Goal: Task Accomplishment & Management: Use online tool/utility

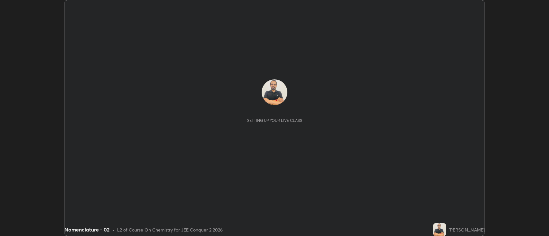
scroll to position [236, 549]
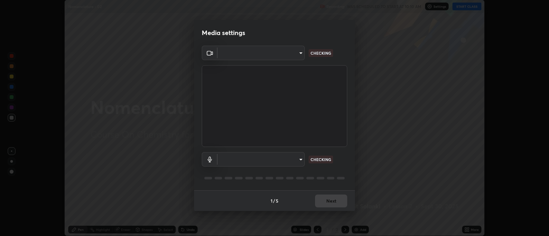
type input "2c539df44b605aa39b17bbacab34c2b800175de7e12b0f96efb5519cb0c2d180"
type input "default"
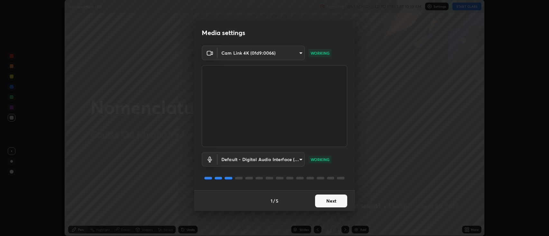
click at [328, 205] on button "Next" at bounding box center [331, 201] width 32 height 13
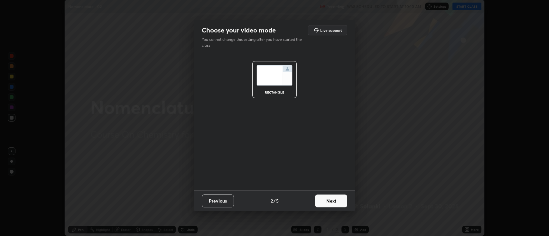
click at [327, 201] on button "Next" at bounding box center [331, 201] width 32 height 13
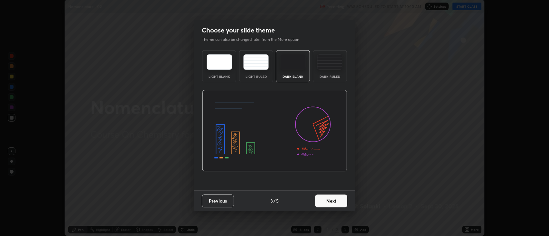
click at [325, 68] on img at bounding box center [329, 61] width 25 height 15
click at [327, 205] on button "Next" at bounding box center [331, 201] width 32 height 13
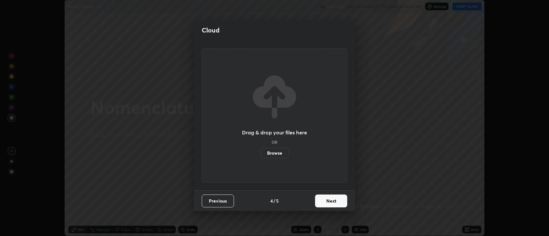
click at [326, 204] on button "Next" at bounding box center [331, 201] width 32 height 13
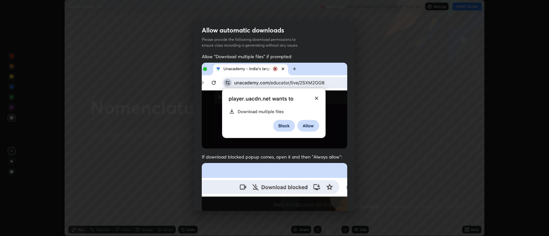
click at [327, 203] on img at bounding box center [274, 233] width 145 height 141
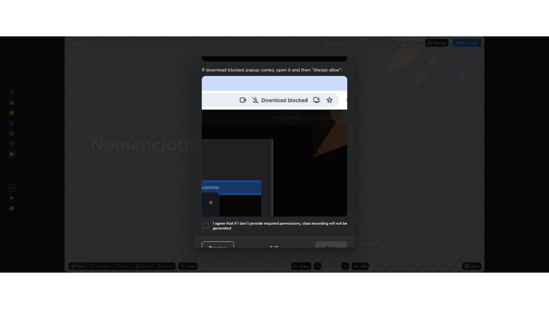
scroll to position [131, 0]
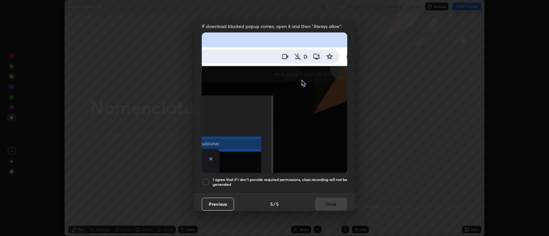
click at [203, 179] on div at bounding box center [206, 182] width 8 height 8
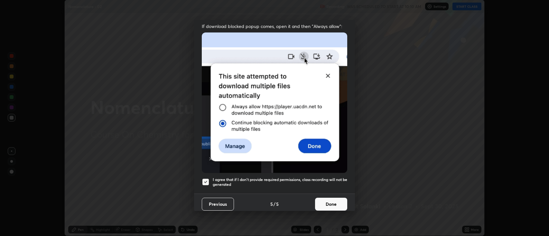
click at [323, 203] on button "Done" at bounding box center [331, 204] width 32 height 13
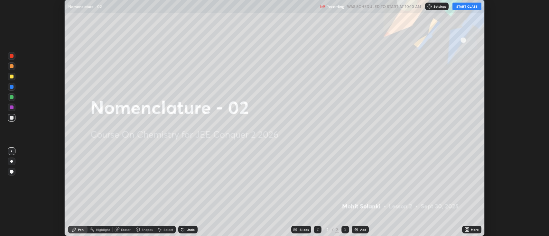
click at [356, 230] on img at bounding box center [355, 229] width 5 height 5
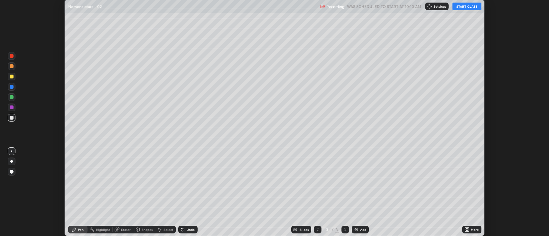
click at [465, 231] on icon at bounding box center [466, 231] width 2 height 2
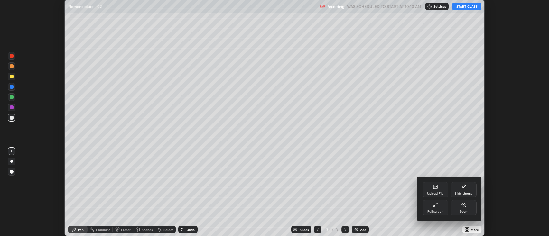
click at [437, 211] on div "Full screen" at bounding box center [435, 211] width 16 height 3
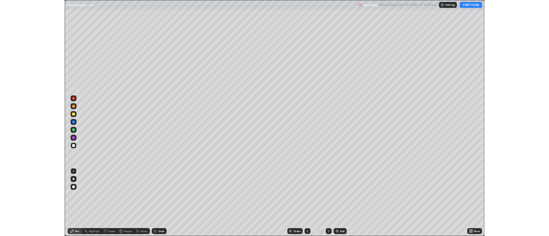
scroll to position [309, 549]
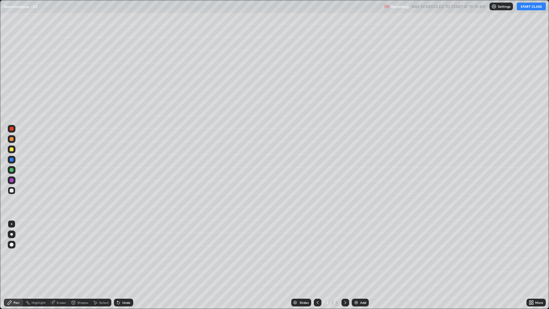
click at [528, 7] on button "START CLASS" at bounding box center [531, 7] width 29 height 8
click at [83, 236] on div "Shapes" at bounding box center [82, 302] width 11 height 3
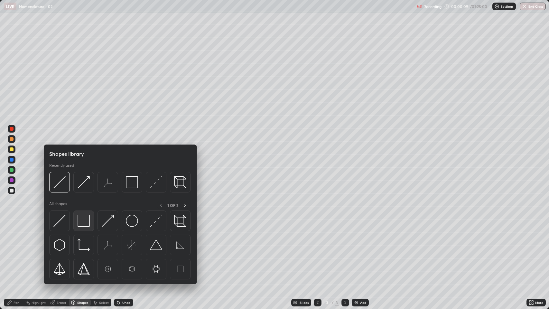
click at [86, 227] on div at bounding box center [83, 220] width 21 height 21
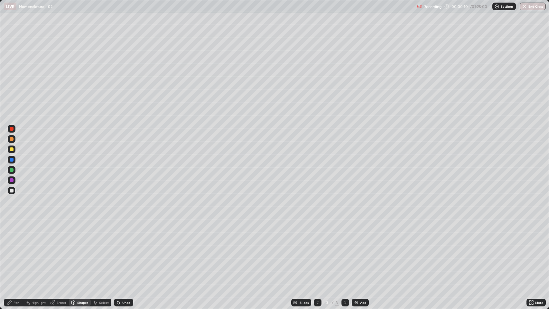
click at [13, 188] on div at bounding box center [12, 191] width 8 height 8
click at [13, 193] on div at bounding box center [12, 191] width 8 height 8
click at [80, 236] on div "Shapes" at bounding box center [82, 302] width 11 height 3
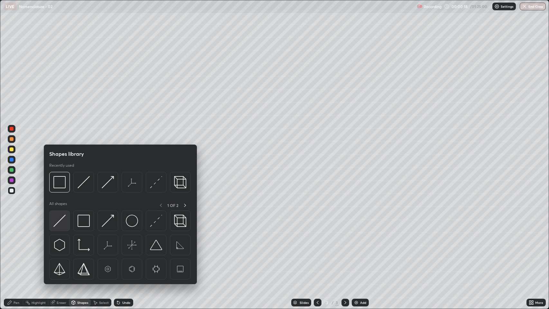
click at [64, 226] on img at bounding box center [59, 221] width 12 height 12
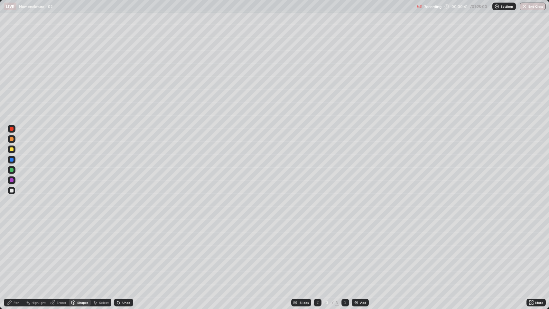
click at [101, 236] on div "Select" at bounding box center [104, 302] width 10 height 3
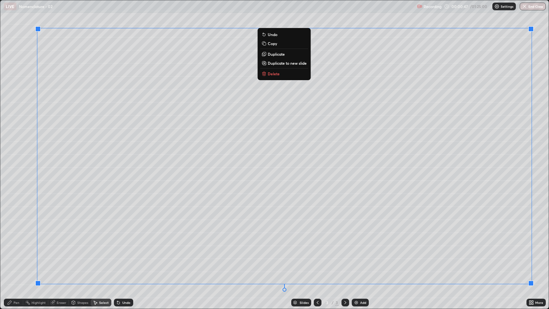
click at [299, 64] on p "Duplicate to new slide" at bounding box center [287, 62] width 39 height 5
click at [295, 63] on p "Duplicate to new slide" at bounding box center [287, 62] width 39 height 5
click at [293, 63] on p "Duplicate to new slide" at bounding box center [287, 62] width 39 height 5
click at [280, 63] on p "Duplicate to new slide" at bounding box center [287, 62] width 39 height 5
click at [289, 64] on p "Duplicate to new slide" at bounding box center [287, 62] width 39 height 5
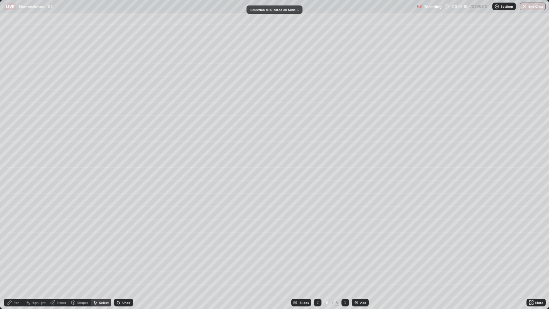
click at [316, 236] on icon at bounding box center [317, 302] width 5 height 5
click at [316, 236] on icon at bounding box center [317, 302] width 2 height 3
click at [317, 236] on icon at bounding box center [317, 302] width 5 height 5
click at [316, 236] on icon at bounding box center [317, 302] width 2 height 3
click at [316, 236] on icon at bounding box center [317, 302] width 5 height 5
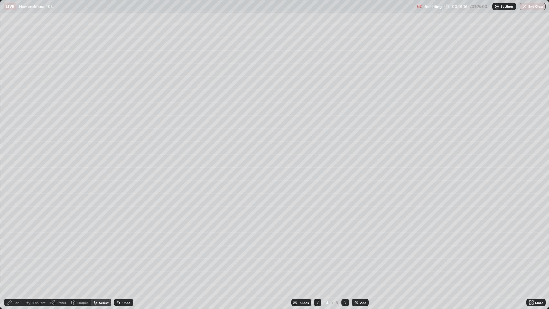
click at [316, 236] on icon at bounding box center [317, 302] width 2 height 3
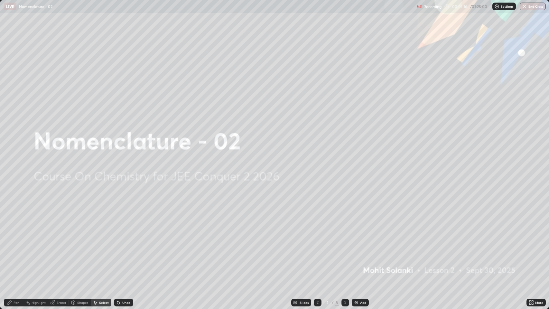
click at [317, 236] on icon at bounding box center [317, 302] width 5 height 5
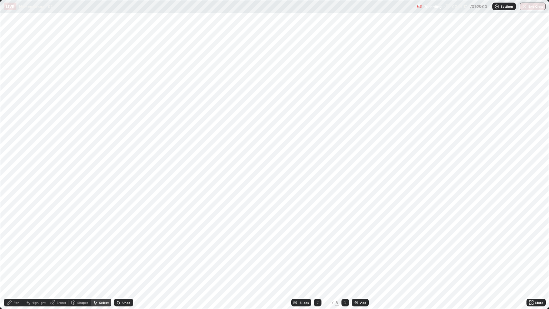
click at [344, 236] on icon at bounding box center [345, 302] width 2 height 3
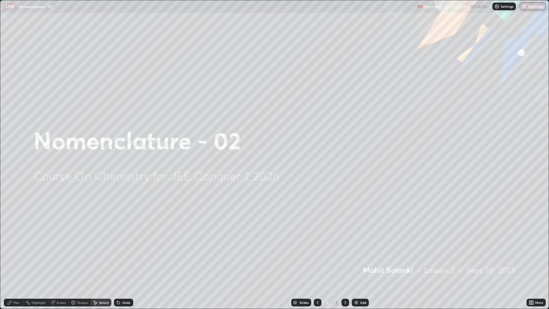
click at [344, 236] on icon at bounding box center [345, 302] width 5 height 5
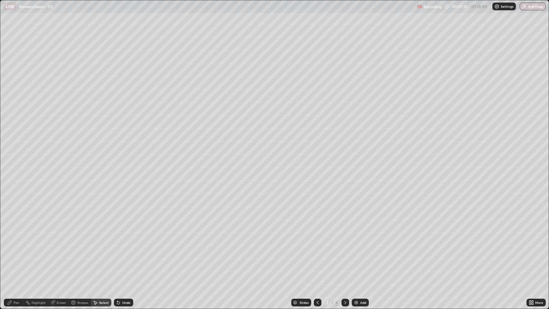
click at [15, 236] on div "Pen" at bounding box center [17, 302] width 6 height 3
click at [13, 151] on div at bounding box center [12, 149] width 4 height 4
click at [8, 190] on div at bounding box center [12, 191] width 8 height 8
click at [13, 150] on div at bounding box center [12, 149] width 4 height 4
click at [12, 150] on div at bounding box center [12, 149] width 4 height 4
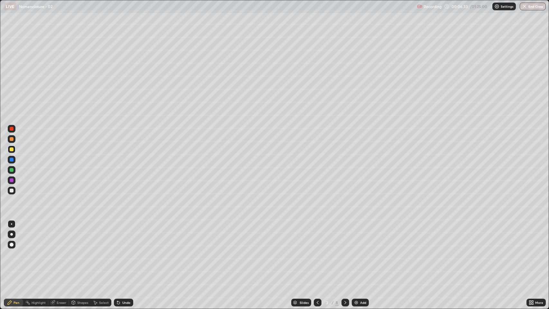
click at [12, 170] on div at bounding box center [12, 170] width 4 height 4
click at [126, 236] on div "Undo" at bounding box center [126, 302] width 8 height 3
click at [128, 236] on div "Undo" at bounding box center [126, 302] width 8 height 3
click at [128, 236] on div "Undo" at bounding box center [123, 302] width 19 height 8
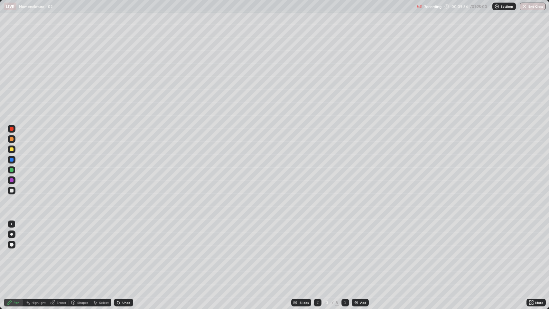
click at [128, 236] on div "Undo" at bounding box center [123, 302] width 19 height 8
click at [130, 236] on div "Undo" at bounding box center [123, 302] width 19 height 8
click at [12, 170] on div at bounding box center [12, 170] width 4 height 4
click at [10, 192] on div at bounding box center [12, 190] width 4 height 4
click at [13, 151] on div at bounding box center [12, 149] width 8 height 8
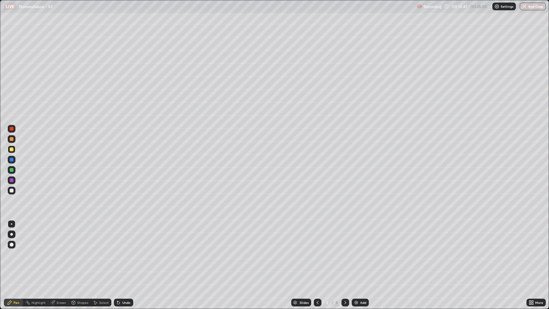
click at [10, 191] on div at bounding box center [12, 190] width 4 height 4
click at [123, 236] on div "Undo" at bounding box center [126, 302] width 8 height 3
click at [124, 236] on div "Undo" at bounding box center [126, 302] width 8 height 3
click at [127, 236] on div "Undo" at bounding box center [126, 302] width 8 height 3
click at [128, 236] on div "Undo" at bounding box center [126, 302] width 8 height 3
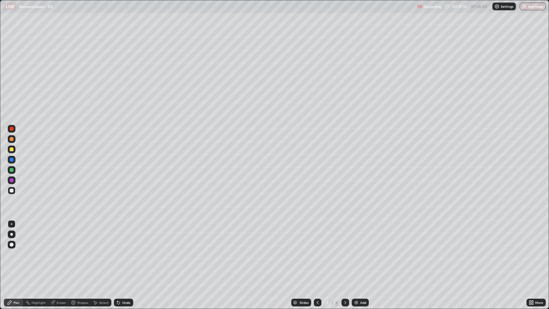
click at [346, 236] on icon at bounding box center [345, 302] width 5 height 5
click at [11, 151] on div at bounding box center [12, 149] width 4 height 4
click at [12, 192] on div at bounding box center [12, 190] width 4 height 4
click at [12, 180] on div at bounding box center [12, 180] width 4 height 4
click at [13, 170] on div at bounding box center [12, 170] width 4 height 4
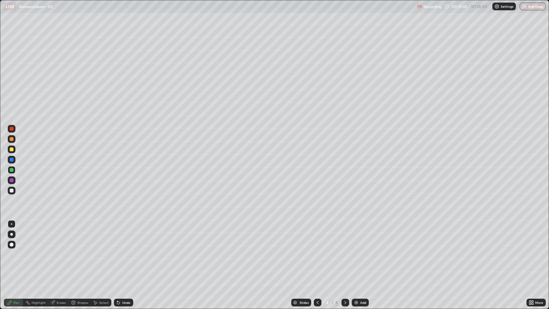
click at [125, 236] on div "Undo" at bounding box center [126, 302] width 8 height 3
click at [128, 236] on div "Undo" at bounding box center [122, 302] width 22 height 13
click at [122, 236] on div "Undo" at bounding box center [126, 302] width 8 height 3
click at [121, 236] on div "Undo" at bounding box center [123, 302] width 19 height 8
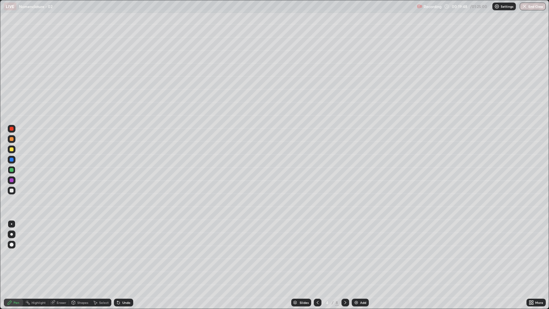
click at [120, 236] on icon at bounding box center [118, 302] width 5 height 5
click at [119, 236] on icon at bounding box center [118, 302] width 3 height 3
click at [119, 236] on icon at bounding box center [118, 302] width 5 height 5
click at [120, 236] on icon at bounding box center [118, 302] width 5 height 5
click at [120, 236] on div "Undo" at bounding box center [123, 302] width 19 height 8
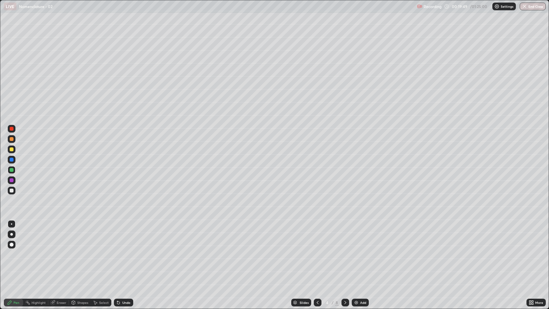
click at [119, 236] on div "Undo" at bounding box center [122, 302] width 22 height 13
click at [119, 236] on icon at bounding box center [118, 302] width 5 height 5
click at [119, 236] on div "Undo" at bounding box center [122, 302] width 22 height 13
click at [120, 236] on div "Undo" at bounding box center [122, 302] width 22 height 13
click at [119, 236] on div "Undo" at bounding box center [122, 302] width 22 height 13
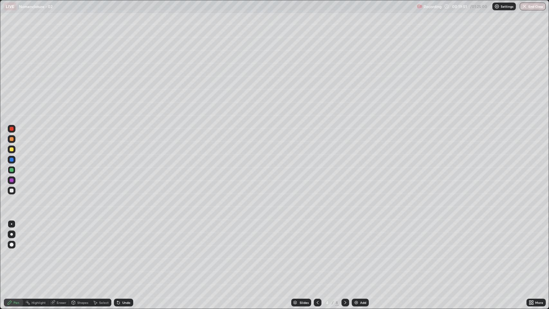
click at [119, 236] on div "Undo" at bounding box center [122, 302] width 22 height 13
click at [120, 236] on div "Undo" at bounding box center [122, 302] width 22 height 13
click at [19, 236] on div "Pen" at bounding box center [13, 302] width 19 height 8
click at [11, 192] on div at bounding box center [12, 190] width 4 height 4
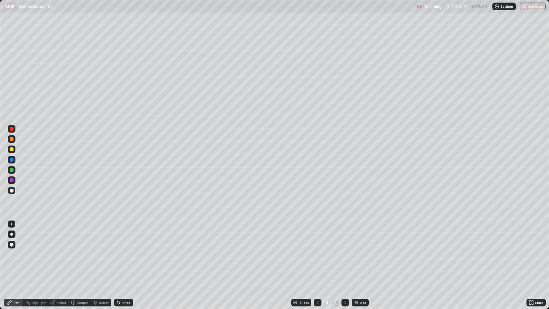
click at [125, 236] on div "Undo" at bounding box center [126, 302] width 8 height 3
click at [12, 149] on div at bounding box center [12, 149] width 4 height 4
click at [13, 191] on div at bounding box center [12, 190] width 4 height 4
click at [10, 172] on div at bounding box center [12, 170] width 8 height 8
click at [354, 236] on img at bounding box center [355, 302] width 5 height 5
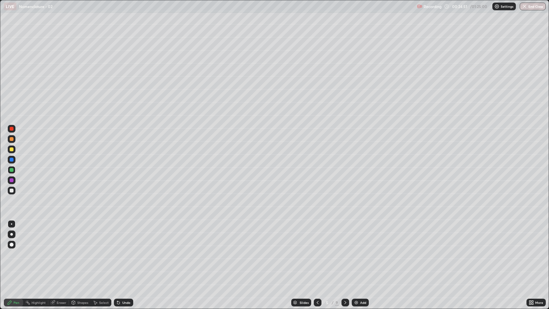
click at [314, 236] on div at bounding box center [318, 302] width 8 height 8
click at [347, 236] on div at bounding box center [345, 302] width 8 height 8
click at [345, 236] on icon at bounding box center [345, 302] width 5 height 5
click at [12, 190] on div at bounding box center [12, 190] width 4 height 4
click at [12, 172] on div at bounding box center [12, 170] width 8 height 8
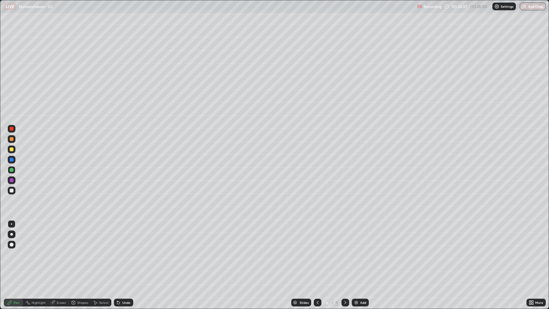
click at [12, 185] on div at bounding box center [12, 180] width 8 height 10
click at [14, 192] on div at bounding box center [12, 191] width 8 height 8
click at [344, 236] on icon at bounding box center [345, 302] width 5 height 5
click at [12, 149] on div at bounding box center [12, 149] width 4 height 4
click at [12, 172] on div at bounding box center [12, 170] width 8 height 8
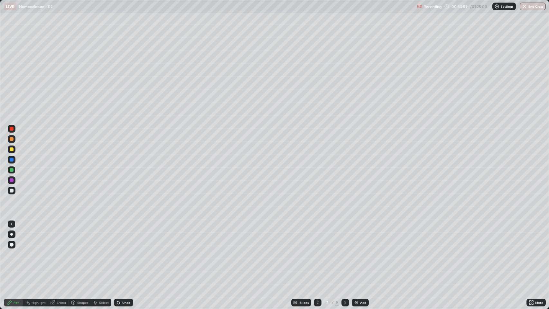
click at [11, 151] on div at bounding box center [12, 149] width 4 height 4
click at [317, 236] on icon at bounding box center [317, 302] width 5 height 5
click at [316, 236] on icon at bounding box center [317, 302] width 5 height 5
click at [344, 236] on icon at bounding box center [345, 302] width 5 height 5
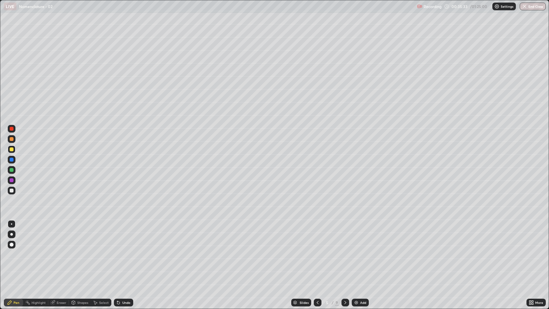
click at [344, 236] on div at bounding box center [345, 302] width 8 height 13
click at [345, 236] on icon at bounding box center [345, 302] width 5 height 5
click at [344, 236] on icon at bounding box center [345, 302] width 2 height 3
click at [11, 191] on div at bounding box center [12, 190] width 4 height 4
click at [120, 236] on div "Undo" at bounding box center [123, 302] width 19 height 8
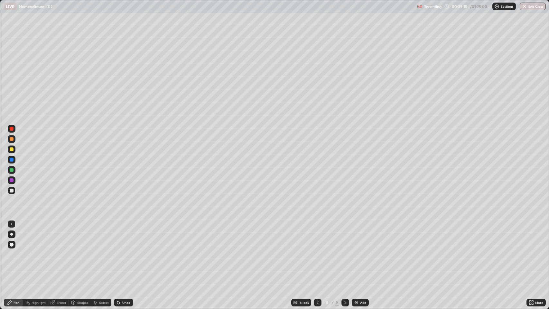
click at [12, 151] on div at bounding box center [12, 149] width 8 height 8
click at [12, 170] on div at bounding box center [12, 170] width 4 height 4
click at [65, 236] on div "Eraser" at bounding box center [62, 302] width 10 height 3
click at [21, 236] on div "Pen" at bounding box center [13, 302] width 19 height 8
click at [12, 192] on div at bounding box center [12, 190] width 4 height 4
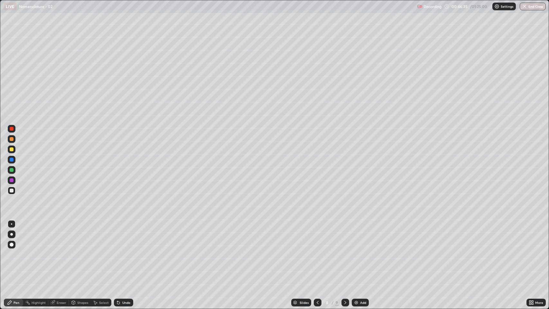
click at [346, 236] on icon at bounding box center [345, 302] width 5 height 5
click at [13, 151] on div at bounding box center [12, 149] width 4 height 4
click at [12, 180] on div at bounding box center [12, 180] width 4 height 4
click at [11, 193] on div at bounding box center [12, 191] width 8 height 8
click at [125, 236] on div "Undo" at bounding box center [126, 302] width 8 height 3
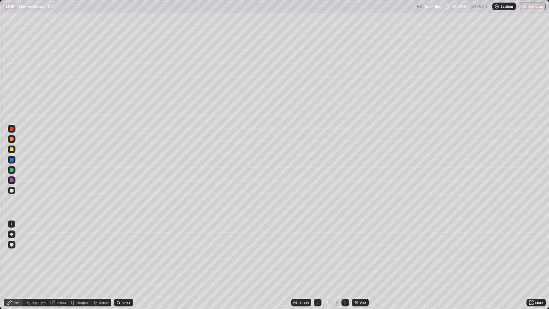
click at [125, 236] on div "Undo" at bounding box center [126, 302] width 8 height 3
click at [344, 236] on icon at bounding box center [345, 302] width 5 height 5
click at [354, 236] on img at bounding box center [355, 302] width 5 height 5
click at [12, 192] on div at bounding box center [12, 190] width 4 height 4
click at [13, 149] on div at bounding box center [12, 149] width 4 height 4
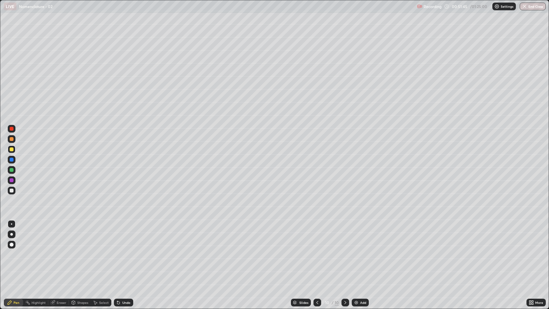
click at [12, 192] on div at bounding box center [12, 190] width 4 height 4
click at [355, 236] on img at bounding box center [355, 302] width 5 height 5
click at [79, 236] on div "Shapes" at bounding box center [82, 302] width 11 height 3
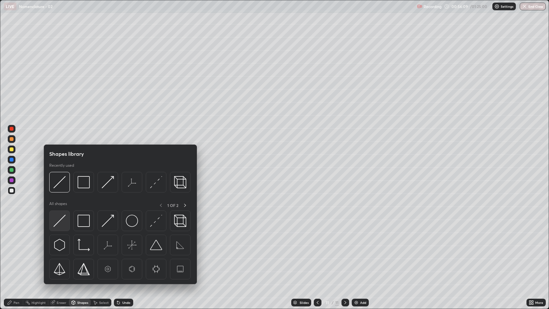
click at [64, 228] on div at bounding box center [59, 220] width 21 height 21
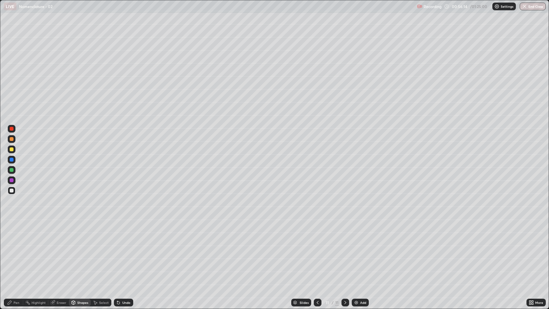
click at [15, 236] on div "Pen" at bounding box center [13, 302] width 19 height 8
click at [77, 236] on div "Shapes" at bounding box center [82, 302] width 11 height 3
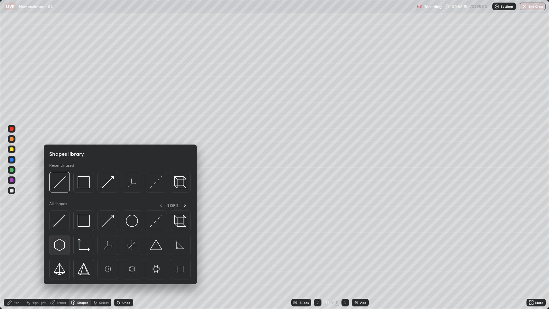
click at [63, 236] on img at bounding box center [59, 245] width 12 height 12
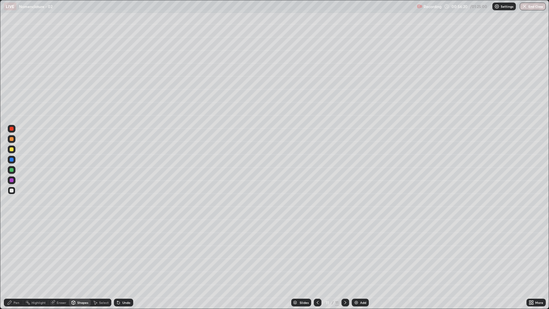
click at [82, 236] on div "Shapes" at bounding box center [82, 302] width 11 height 3
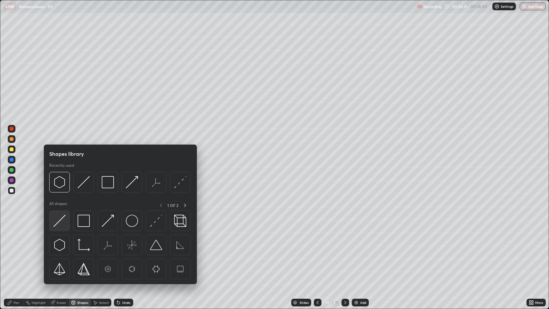
click at [63, 226] on img at bounding box center [59, 221] width 12 height 12
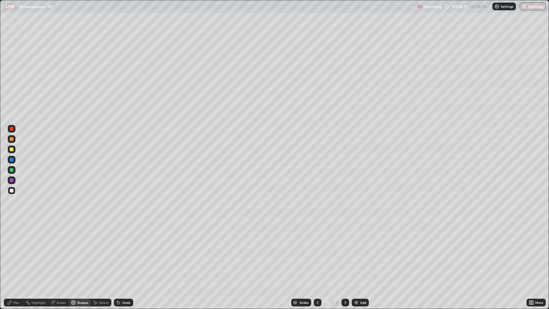
click at [12, 150] on div at bounding box center [12, 149] width 4 height 4
click at [101, 236] on div "Select" at bounding box center [104, 302] width 10 height 3
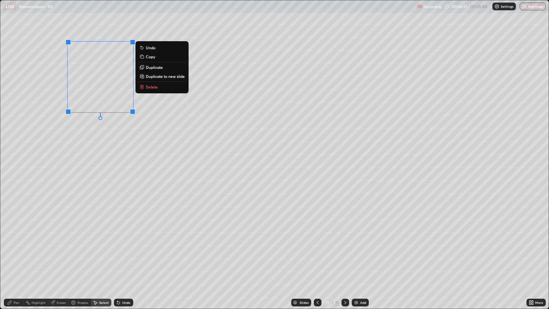
click at [158, 69] on p "Duplicate" at bounding box center [154, 67] width 17 height 5
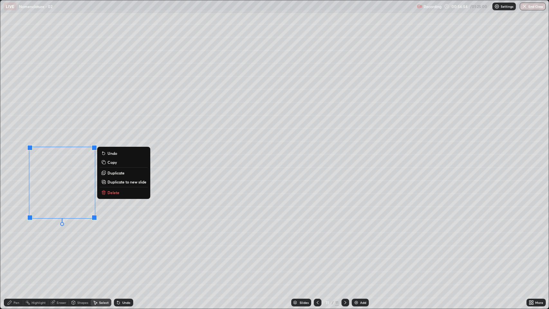
click at [121, 174] on p "Duplicate" at bounding box center [115, 172] width 17 height 5
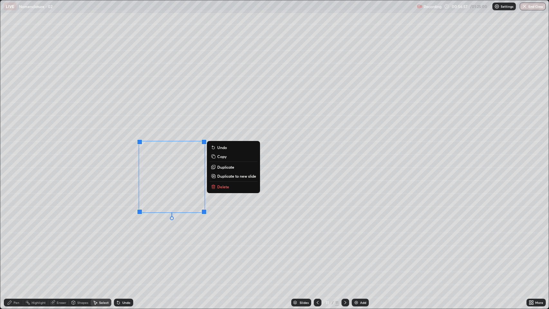
click at [90, 236] on div "0 ° Undo Copy Duplicate Duplicate to new slide Delete" at bounding box center [274, 154] width 548 height 308
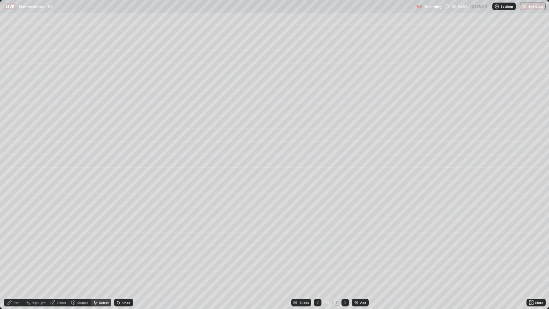
click at [57, 236] on div "Eraser" at bounding box center [62, 302] width 10 height 3
click at [117, 236] on icon at bounding box center [118, 302] width 3 height 3
click at [20, 236] on div "Pen" at bounding box center [13, 302] width 19 height 8
click at [12, 173] on div at bounding box center [12, 170] width 8 height 8
click at [63, 236] on div "Eraser" at bounding box center [62, 302] width 10 height 3
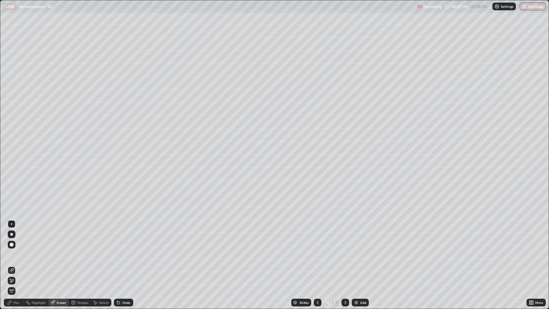
click at [18, 236] on div "Pen" at bounding box center [17, 302] width 6 height 3
click at [12, 192] on div at bounding box center [12, 190] width 4 height 4
click at [82, 236] on div "Shapes" at bounding box center [82, 302] width 11 height 3
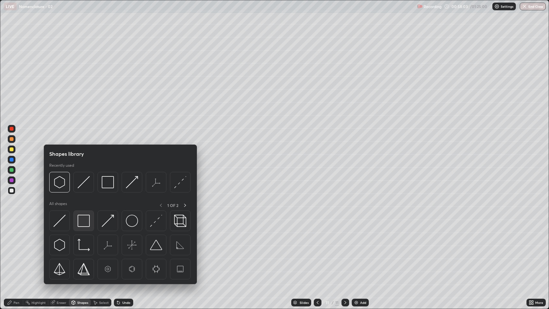
click at [88, 226] on img at bounding box center [84, 221] width 12 height 12
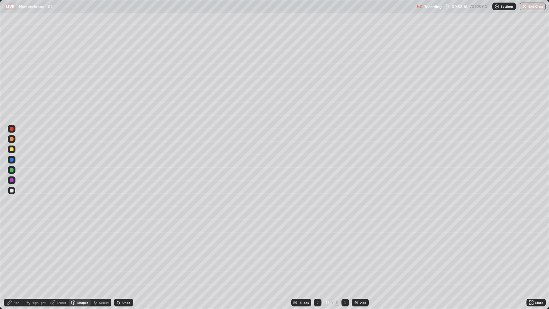
click at [11, 170] on div at bounding box center [12, 170] width 4 height 4
click at [124, 236] on div "Undo" at bounding box center [126, 302] width 8 height 3
click at [86, 236] on div "Shapes" at bounding box center [82, 302] width 11 height 3
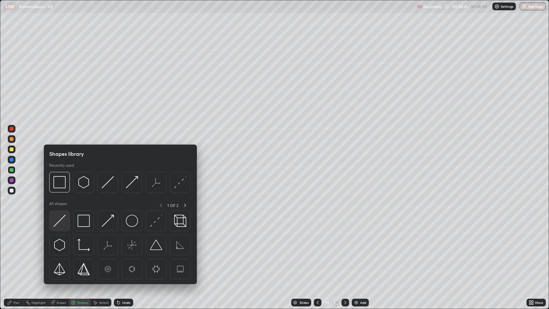
click at [63, 227] on div at bounding box center [59, 220] width 21 height 21
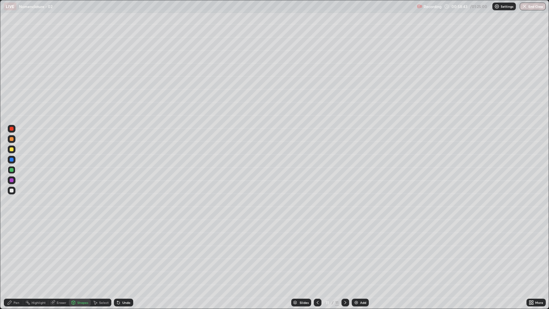
click at [15, 236] on div "Pen" at bounding box center [17, 302] width 6 height 3
click at [12, 183] on div at bounding box center [12, 180] width 8 height 8
click at [79, 236] on div "Shapes" at bounding box center [82, 302] width 11 height 3
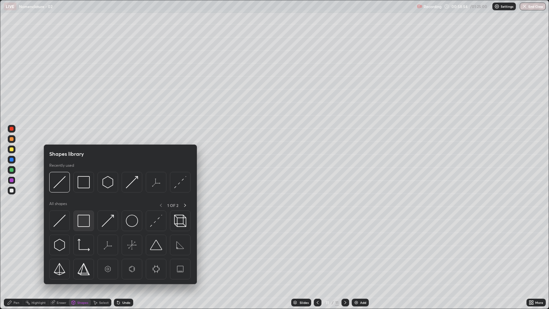
click at [83, 223] on img at bounding box center [84, 221] width 12 height 12
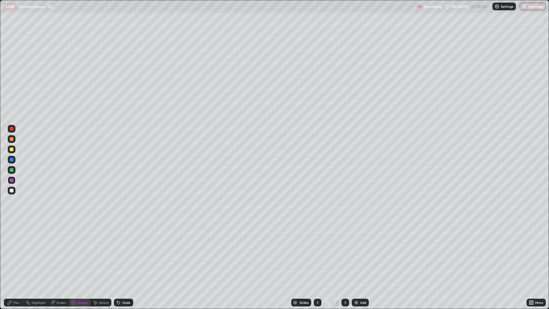
click at [73, 236] on icon at bounding box center [73, 303] width 0 height 2
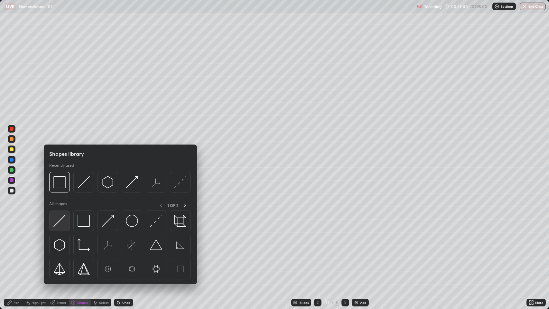
click at [62, 229] on div at bounding box center [59, 220] width 21 height 21
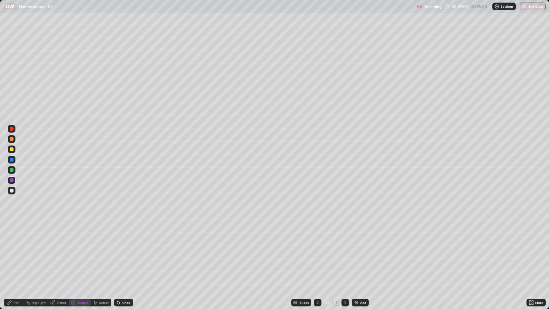
click at [58, 236] on div "Eraser" at bounding box center [62, 302] width 10 height 3
click at [14, 236] on div "Pen" at bounding box center [17, 302] width 6 height 3
click at [12, 194] on div at bounding box center [12, 191] width 8 height 8
click at [13, 182] on div at bounding box center [12, 180] width 8 height 8
click at [13, 150] on div at bounding box center [12, 149] width 4 height 4
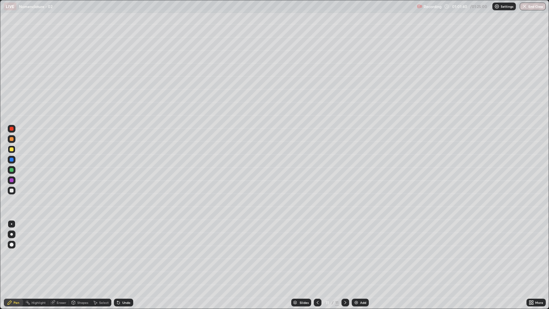
click at [13, 193] on div at bounding box center [12, 191] width 8 height 8
click at [12, 236] on div at bounding box center [12, 245] width 4 height 4
click at [14, 192] on div at bounding box center [12, 191] width 8 height 8
click at [78, 236] on div "Shapes" at bounding box center [82, 302] width 11 height 3
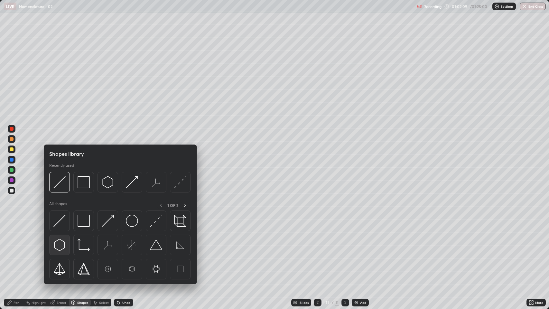
click at [61, 236] on img at bounding box center [59, 245] width 12 height 12
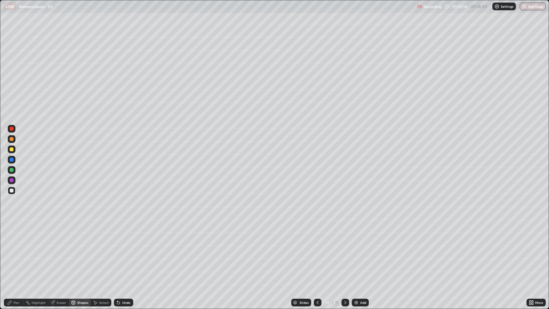
click at [21, 236] on div "Pen" at bounding box center [13, 302] width 19 height 8
click at [79, 236] on div "Shapes" at bounding box center [82, 302] width 11 height 3
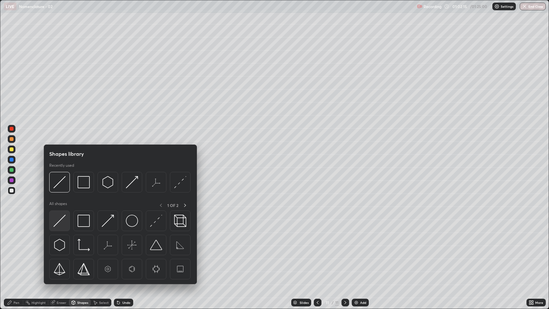
click at [63, 226] on img at bounding box center [59, 221] width 12 height 12
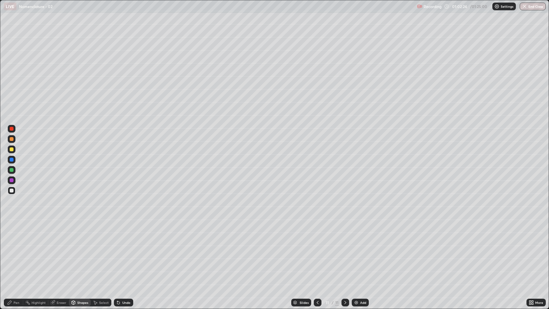
click at [11, 181] on div at bounding box center [12, 180] width 4 height 4
click at [16, 236] on div "Pen" at bounding box center [17, 302] width 6 height 3
click at [12, 190] on div at bounding box center [12, 190] width 4 height 4
click at [12, 170] on div at bounding box center [12, 170] width 4 height 4
click at [14, 225] on div at bounding box center [12, 224] width 8 height 8
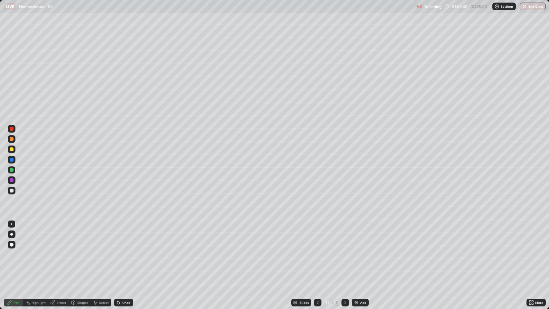
click at [344, 236] on icon at bounding box center [345, 302] width 5 height 5
click at [360, 236] on div "Add" at bounding box center [363, 302] width 6 height 3
click at [85, 236] on div "Shapes" at bounding box center [82, 302] width 11 height 3
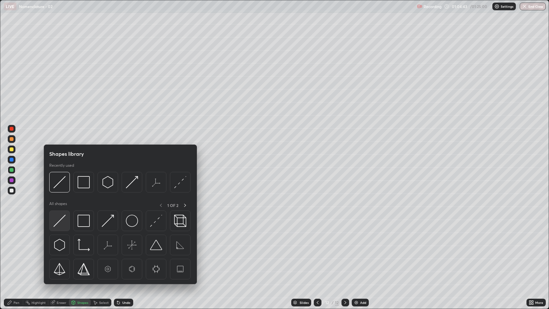
click at [65, 227] on div at bounding box center [59, 220] width 21 height 21
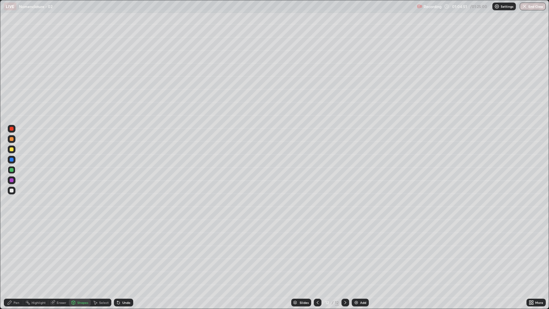
click at [13, 191] on div at bounding box center [12, 190] width 4 height 4
click at [13, 151] on div at bounding box center [12, 149] width 8 height 8
click at [11, 181] on div at bounding box center [12, 180] width 4 height 4
click at [122, 236] on div "Undo" at bounding box center [123, 302] width 19 height 8
click at [19, 236] on div "Pen" at bounding box center [17, 302] width 6 height 3
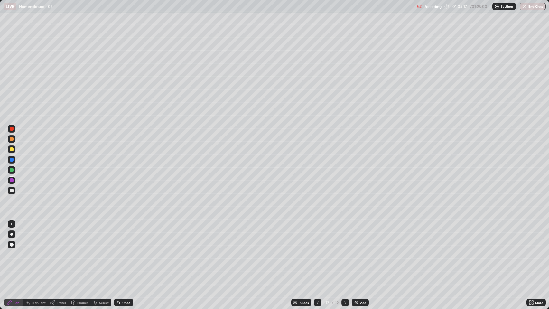
click at [13, 181] on div at bounding box center [12, 180] width 4 height 4
click at [13, 233] on div at bounding box center [12, 234] width 8 height 8
click at [122, 236] on div "Undo" at bounding box center [126, 302] width 8 height 3
click at [11, 191] on div at bounding box center [12, 190] width 4 height 4
click at [11, 170] on div at bounding box center [12, 170] width 4 height 4
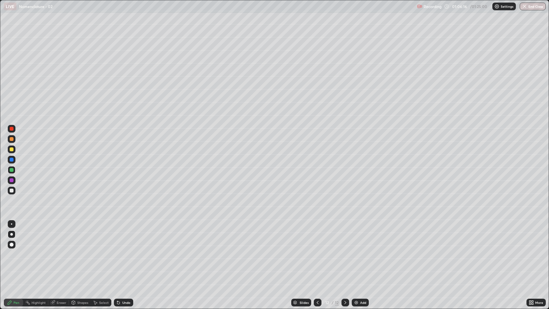
click at [12, 150] on div at bounding box center [12, 149] width 4 height 4
click at [12, 170] on div at bounding box center [12, 170] width 4 height 4
click at [345, 236] on icon at bounding box center [345, 302] width 5 height 5
click at [355, 236] on div "Add" at bounding box center [360, 302] width 17 height 8
click at [12, 190] on div at bounding box center [12, 190] width 4 height 4
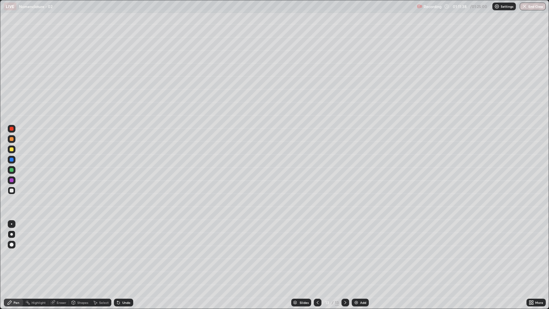
click at [317, 236] on icon at bounding box center [317, 302] width 5 height 5
click at [345, 236] on icon at bounding box center [345, 302] width 2 height 3
click at [344, 236] on icon at bounding box center [345, 302] width 2 height 3
click at [83, 236] on div "Shapes" at bounding box center [82, 302] width 11 height 3
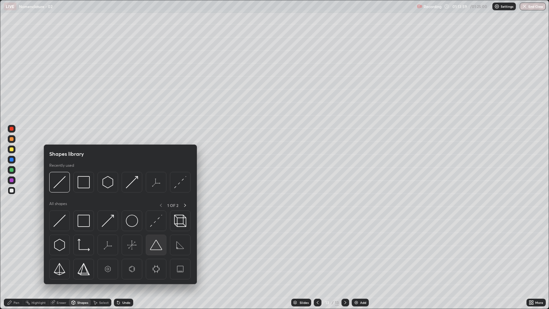
click at [157, 236] on img at bounding box center [156, 245] width 12 height 12
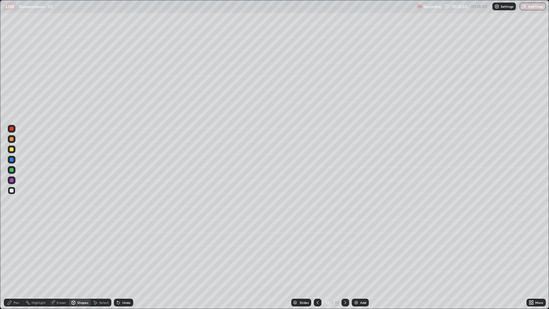
click at [84, 236] on div "Shapes" at bounding box center [82, 302] width 11 height 3
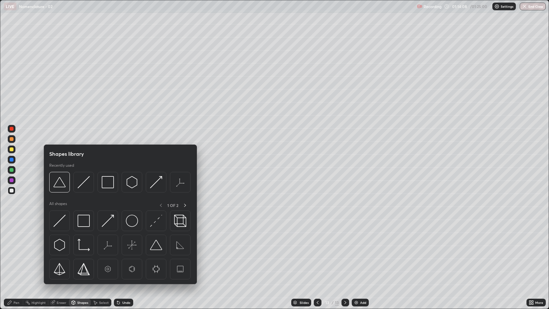
click at [160, 205] on div "1 OF 2" at bounding box center [173, 205] width 32 height 8
click at [160, 210] on div at bounding box center [156, 220] width 21 height 21
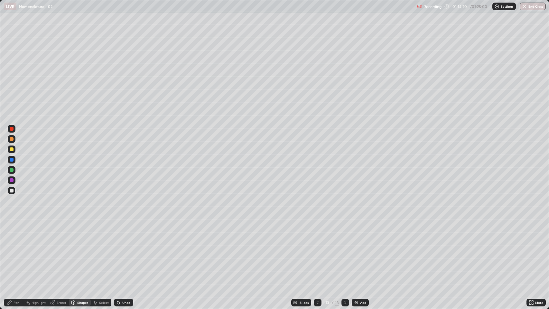
click at [81, 236] on div "Shapes" at bounding box center [82, 302] width 11 height 3
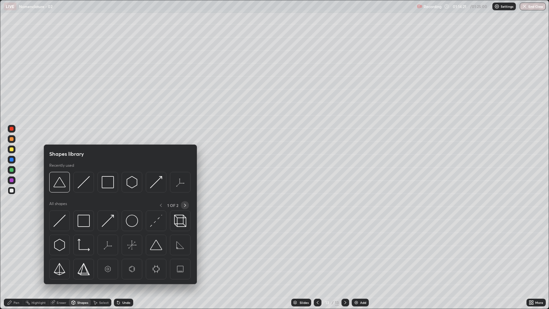
click at [184, 204] on icon at bounding box center [184, 205] width 5 height 5
click at [108, 236] on div at bounding box center [107, 244] width 21 height 21
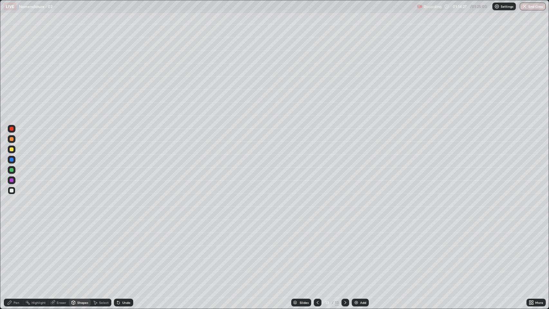
click at [100, 236] on div "Select" at bounding box center [104, 302] width 10 height 3
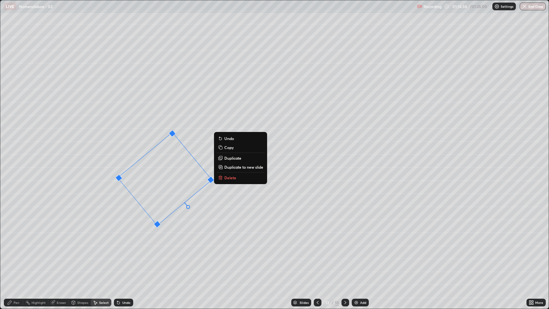
click at [178, 236] on div "40 ° Undo Copy Duplicate Duplicate to new slide Delete" at bounding box center [274, 154] width 548 height 308
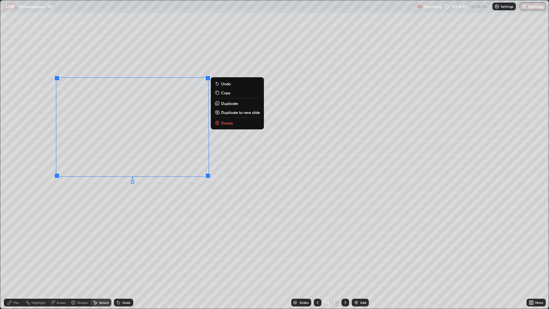
click at [145, 203] on div "0 ° Undo Copy Duplicate Duplicate to new slide Delete" at bounding box center [274, 154] width 548 height 308
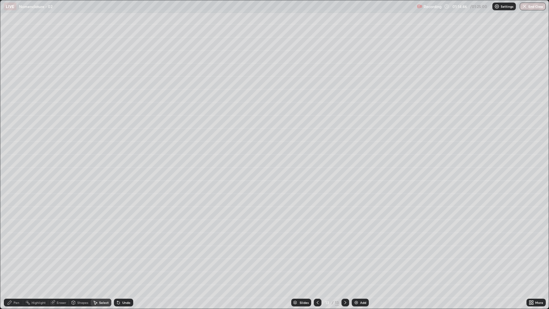
click at [154, 164] on div "0 ° Undo Copy Duplicate Duplicate to new slide Delete" at bounding box center [274, 154] width 548 height 308
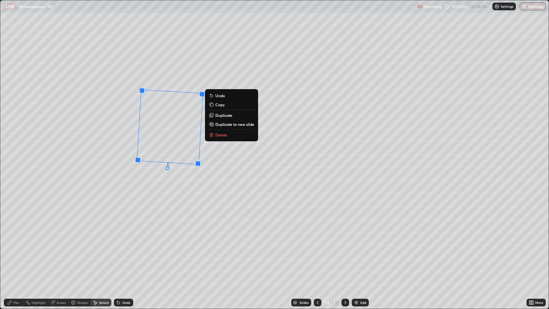
click at [170, 198] on div "87 ° Undo Copy Duplicate Duplicate to new slide Delete" at bounding box center [274, 154] width 548 height 308
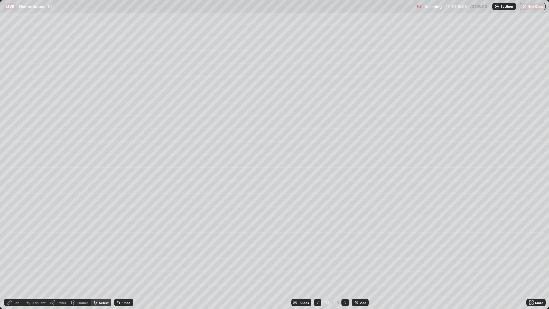
click at [17, 236] on div "Pen" at bounding box center [17, 302] width 6 height 3
click at [11, 181] on div at bounding box center [12, 180] width 4 height 4
click at [13, 151] on div at bounding box center [12, 149] width 4 height 4
click at [12, 191] on div at bounding box center [12, 190] width 4 height 4
click at [11, 152] on div at bounding box center [12, 149] width 8 height 8
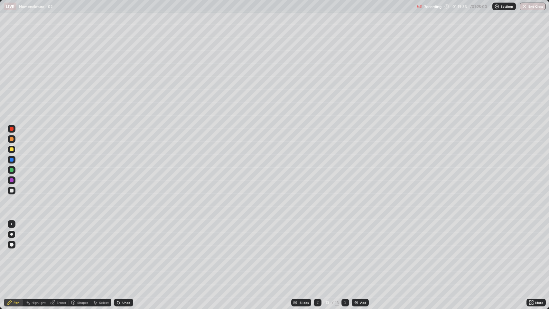
click at [316, 236] on icon at bounding box center [317, 302] width 5 height 5
click at [344, 236] on icon at bounding box center [345, 302] width 2 height 3
click at [316, 236] on div at bounding box center [318, 302] width 8 height 13
click at [346, 236] on div at bounding box center [345, 302] width 8 height 8
click at [100, 236] on div "Select" at bounding box center [104, 302] width 10 height 3
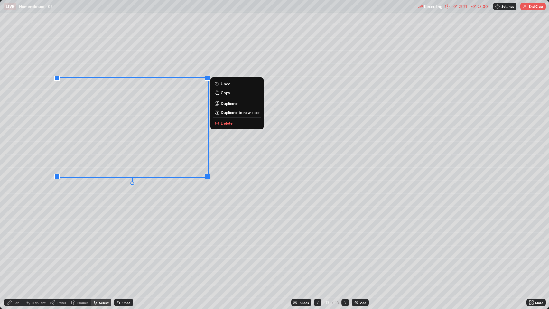
click at [227, 104] on p "Duplicate" at bounding box center [229, 103] width 17 height 5
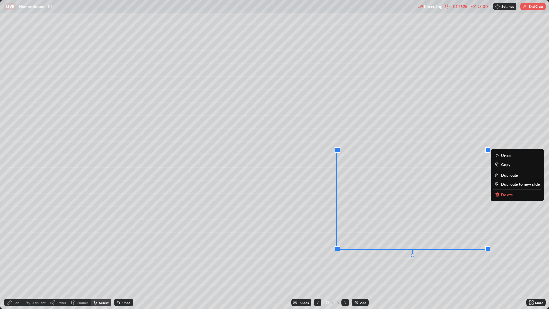
click at [428, 236] on div "0 ° Undo Copy Duplicate Duplicate to new slide Delete" at bounding box center [274, 154] width 548 height 308
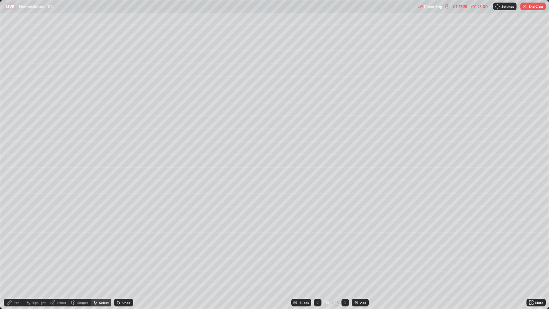
click at [65, 236] on div "Eraser" at bounding box center [62, 302] width 10 height 3
click at [102, 236] on div "Select" at bounding box center [104, 302] width 10 height 3
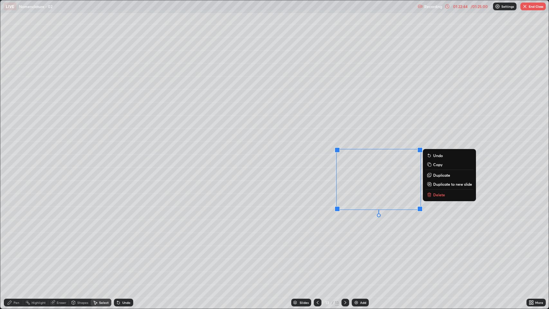
click at [445, 175] on p "Duplicate" at bounding box center [441, 174] width 17 height 5
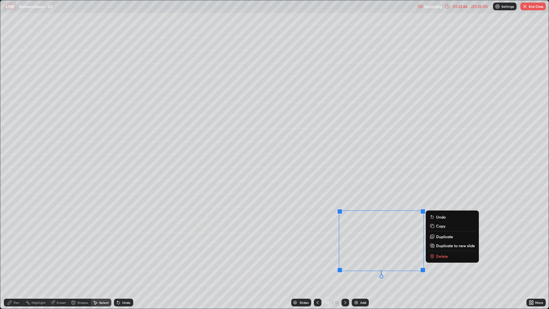
click at [396, 236] on div "0 ° Undo Copy Duplicate Duplicate to new slide Delete" at bounding box center [274, 154] width 548 height 308
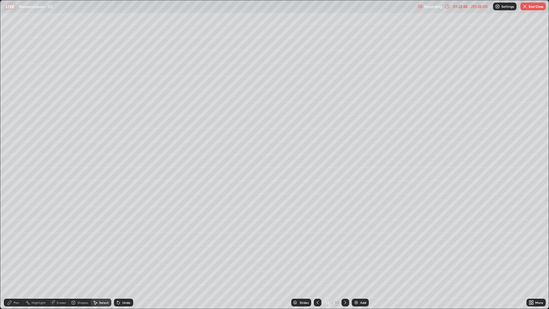
click at [16, 236] on div "Pen" at bounding box center [17, 302] width 6 height 3
click at [12, 192] on div at bounding box center [12, 190] width 4 height 4
click at [12, 173] on div at bounding box center [12, 170] width 8 height 8
click at [12, 224] on div at bounding box center [11, 223] width 1 height 1
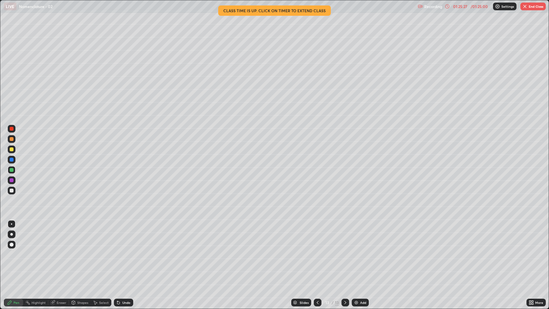
click at [101, 236] on div "Select" at bounding box center [104, 302] width 10 height 3
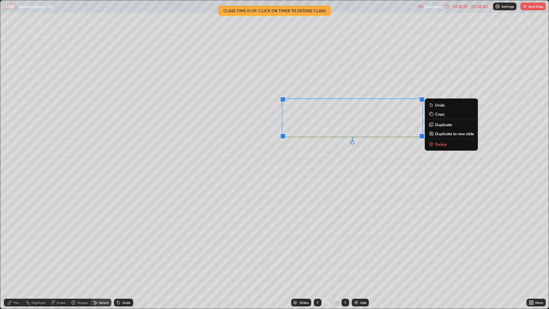
click at [439, 124] on p "Duplicate" at bounding box center [443, 124] width 17 height 5
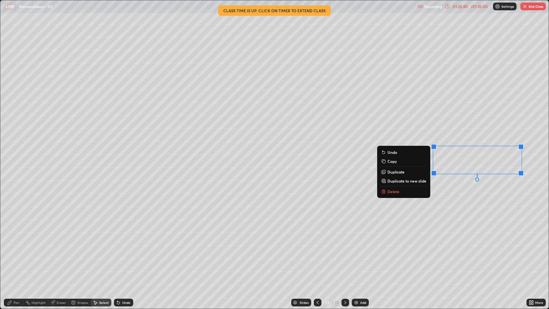
click at [453, 215] on div "0 ° Undo Copy Duplicate Duplicate to new slide Delete" at bounding box center [274, 154] width 548 height 308
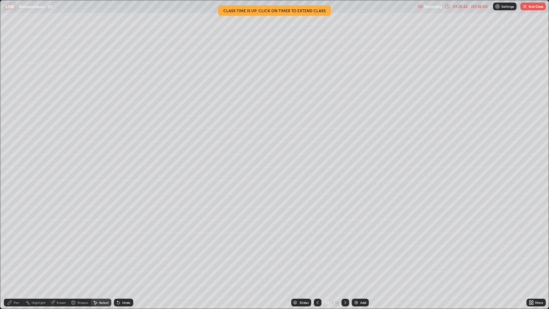
click at [65, 236] on div "Eraser" at bounding box center [62, 302] width 10 height 3
click at [17, 236] on div "Pen" at bounding box center [17, 302] width 6 height 3
click at [11, 192] on div at bounding box center [12, 191] width 8 height 8
click at [12, 234] on div at bounding box center [11, 234] width 3 height 3
click at [105, 236] on div "Select" at bounding box center [104, 302] width 10 height 3
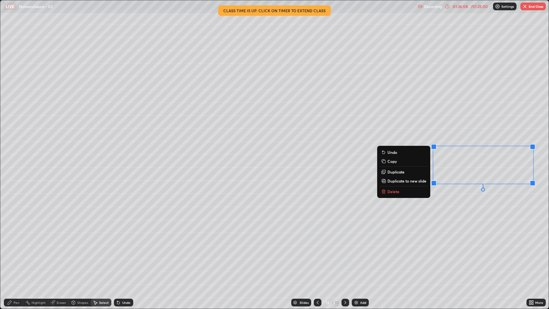
click at [405, 171] on button "Duplicate" at bounding box center [404, 172] width 48 height 8
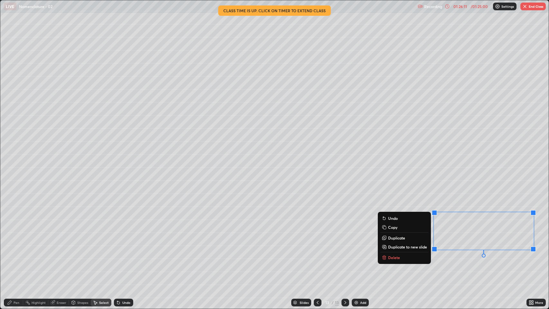
click at [471, 236] on div "0 ° Undo Copy Duplicate Duplicate to new slide Delete" at bounding box center [274, 154] width 548 height 308
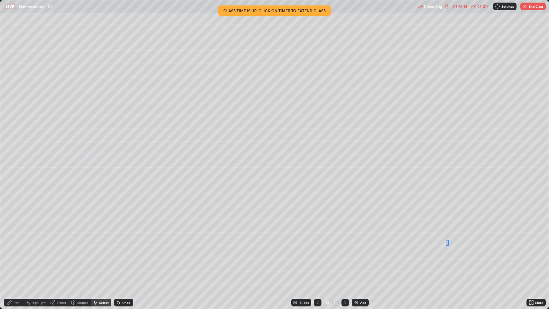
click at [0, 0] on div at bounding box center [0, 0] width 0 height 0
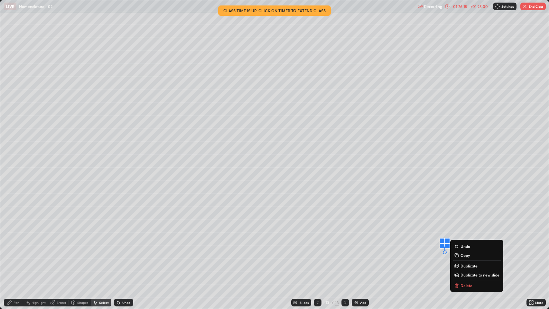
click at [466, 236] on p "Delete" at bounding box center [466, 285] width 12 height 5
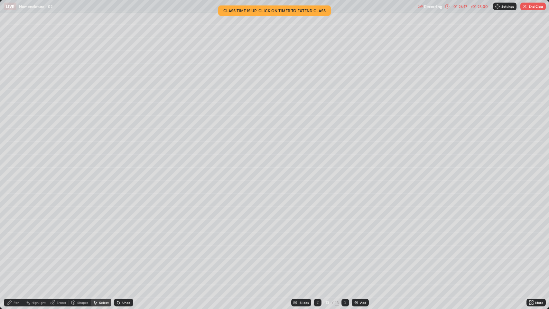
click at [18, 236] on div "Pen" at bounding box center [17, 302] width 6 height 3
click at [11, 171] on div at bounding box center [12, 170] width 4 height 4
click at [62, 236] on div "Eraser" at bounding box center [62, 302] width 10 height 3
click at [18, 236] on div "Pen" at bounding box center [17, 302] width 6 height 3
click at [528, 6] on button "End Class" at bounding box center [532, 7] width 25 height 8
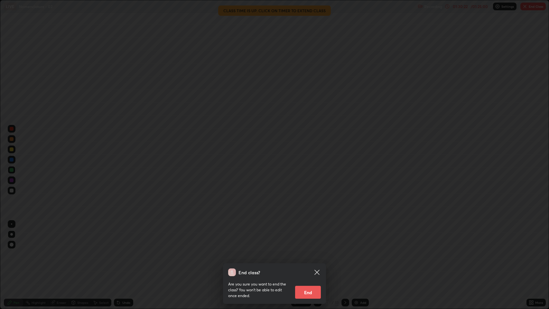
click at [301, 236] on button "End" at bounding box center [308, 292] width 26 height 13
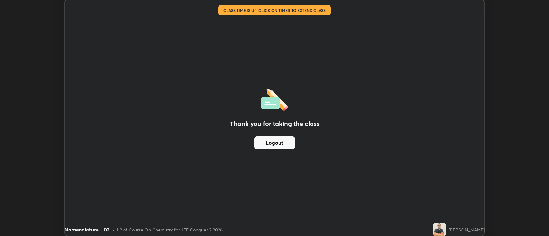
scroll to position [31927, 31614]
